Goal: Information Seeking & Learning: Find specific fact

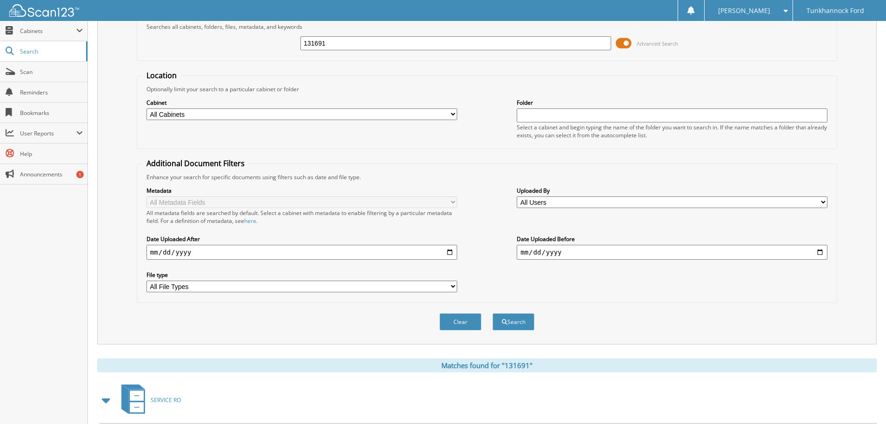
scroll to position [47, 0]
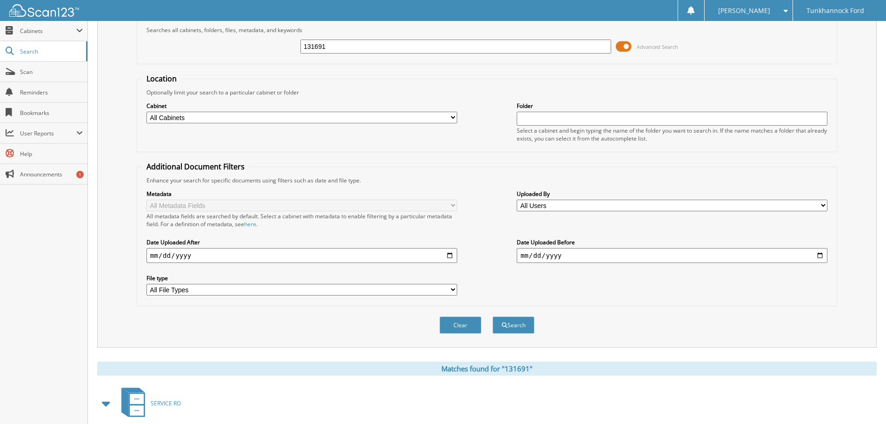
click at [342, 47] on input "131691" at bounding box center [455, 47] width 311 height 14
type input "134613"
click at [493, 316] on button "Search" at bounding box center [514, 324] width 42 height 17
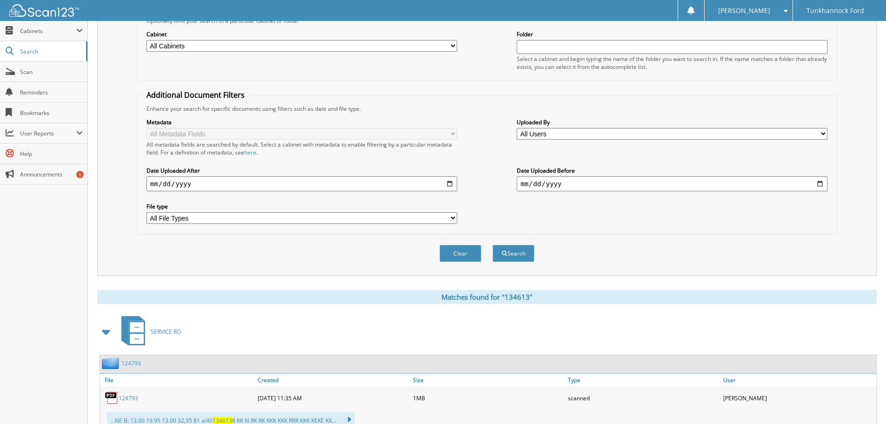
scroll to position [47, 0]
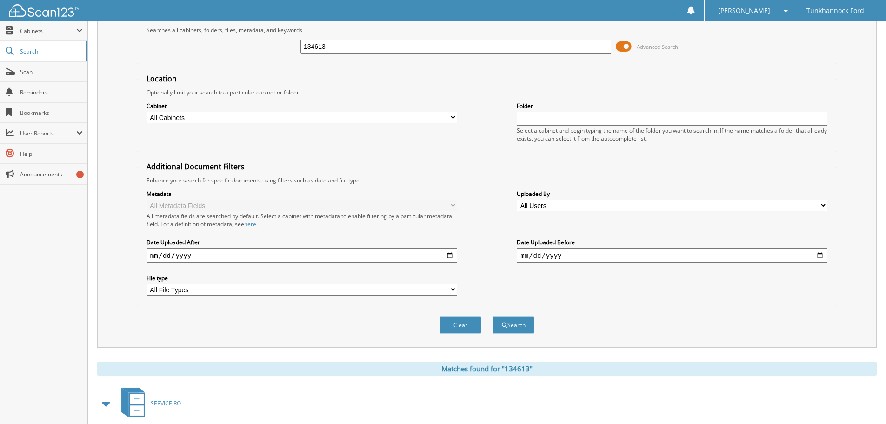
click at [345, 41] on input "134613" at bounding box center [455, 47] width 311 height 14
type input "127527"
click at [493, 316] on button "Search" at bounding box center [514, 324] width 42 height 17
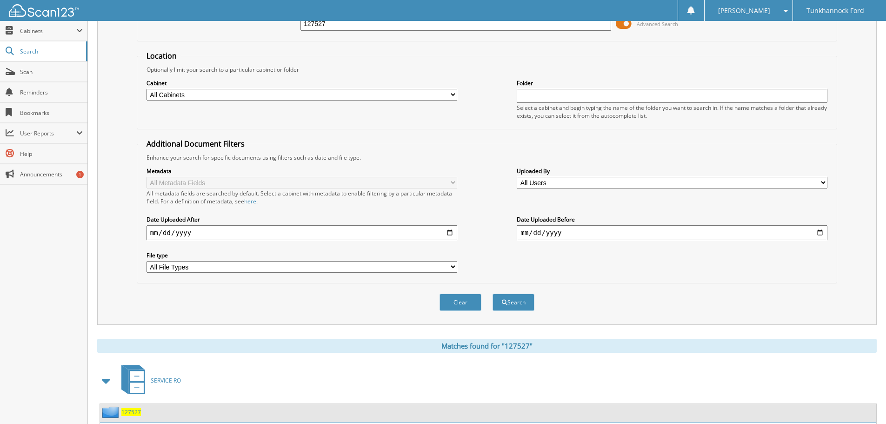
scroll to position [153, 0]
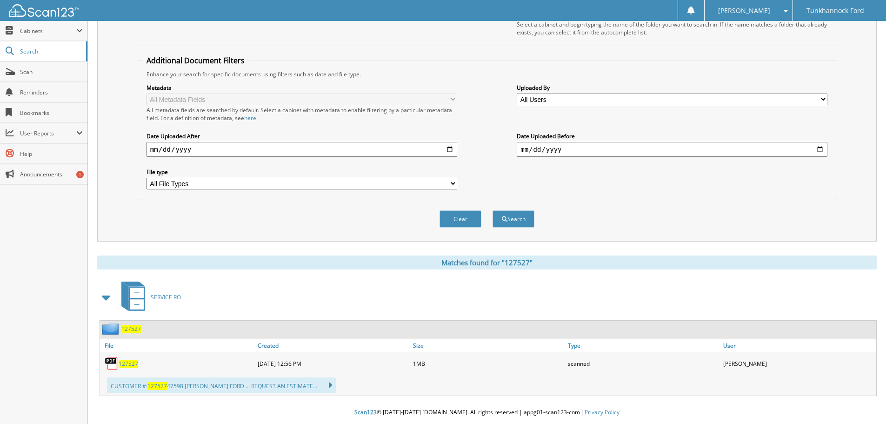
click at [126, 359] on div "127527" at bounding box center [177, 363] width 155 height 19
click at [128, 360] on span "127527" at bounding box center [129, 364] width 20 height 8
